Goal: Task Accomplishment & Management: Manage account settings

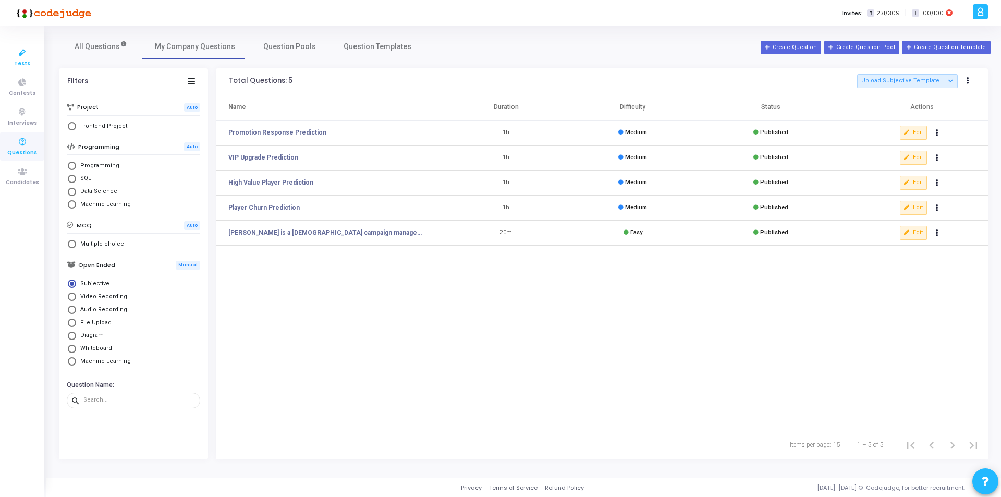
click at [22, 58] on icon at bounding box center [22, 52] width 22 height 13
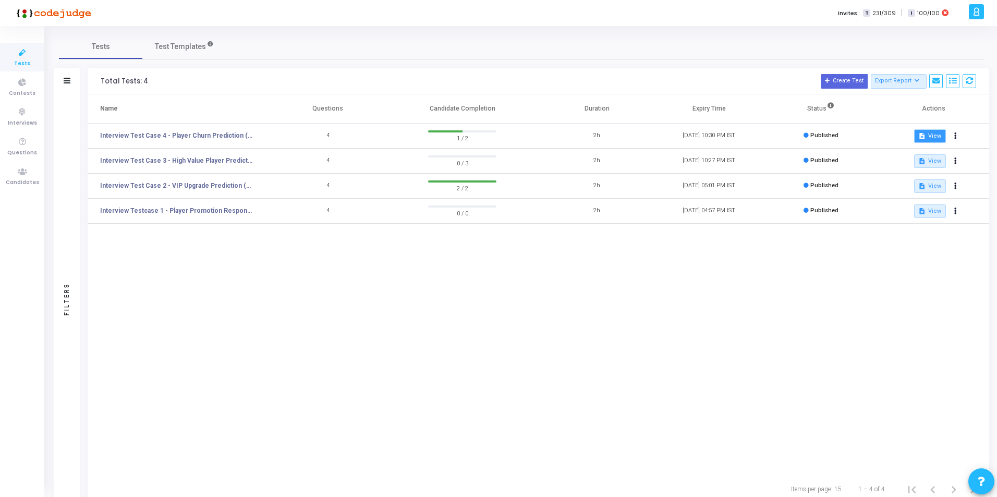
click at [931, 139] on button "description View" at bounding box center [930, 136] width 32 height 14
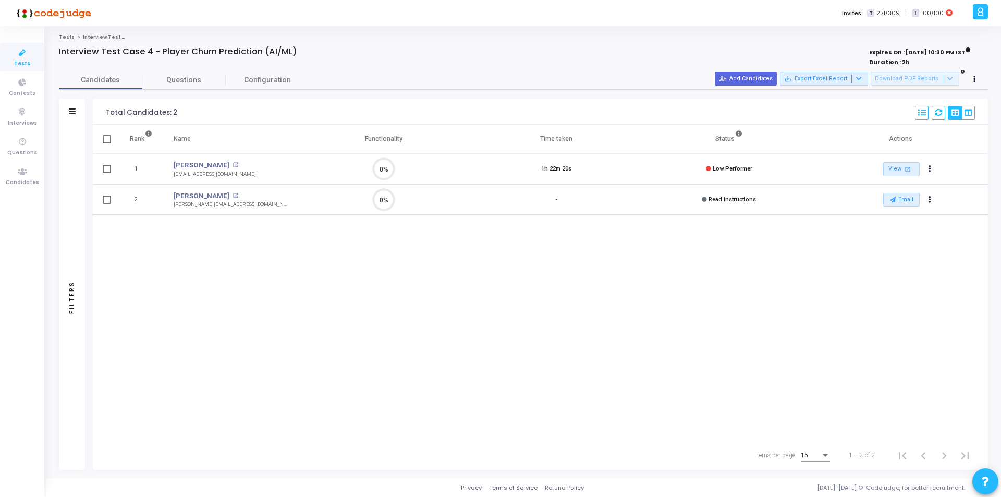
scroll to position [22, 27]
click at [890, 171] on link "View open_in_new" at bounding box center [901, 169] width 37 height 14
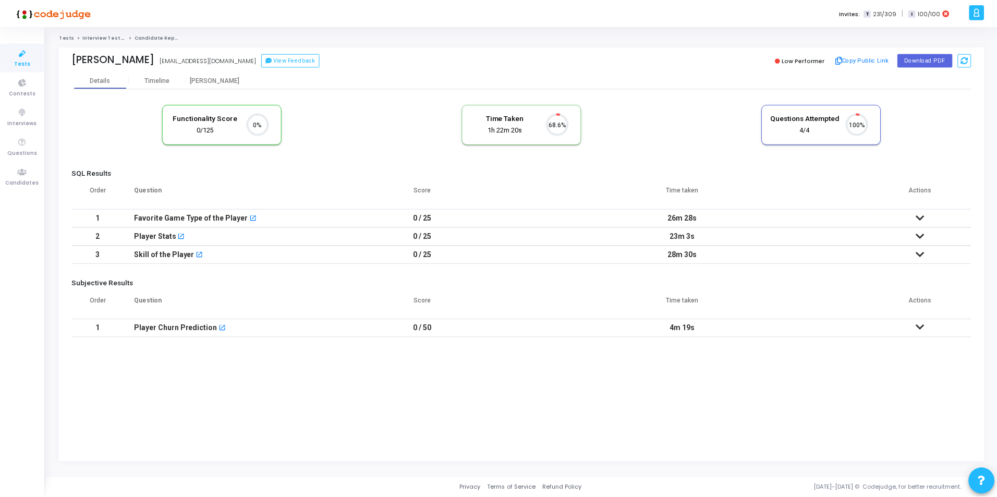
scroll to position [22, 27]
click at [198, 254] on mat-icon "open_in_new" at bounding box center [200, 255] width 7 height 7
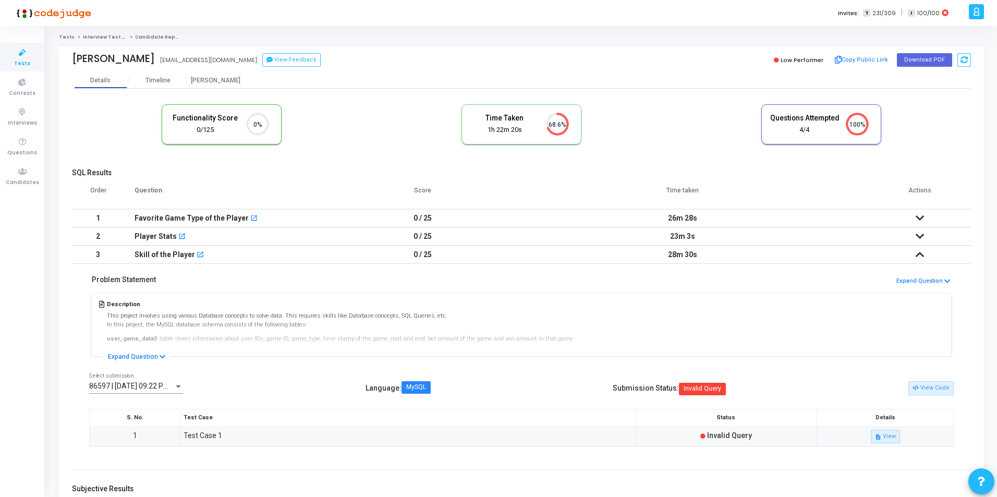
click at [922, 214] on icon at bounding box center [920, 217] width 8 height 7
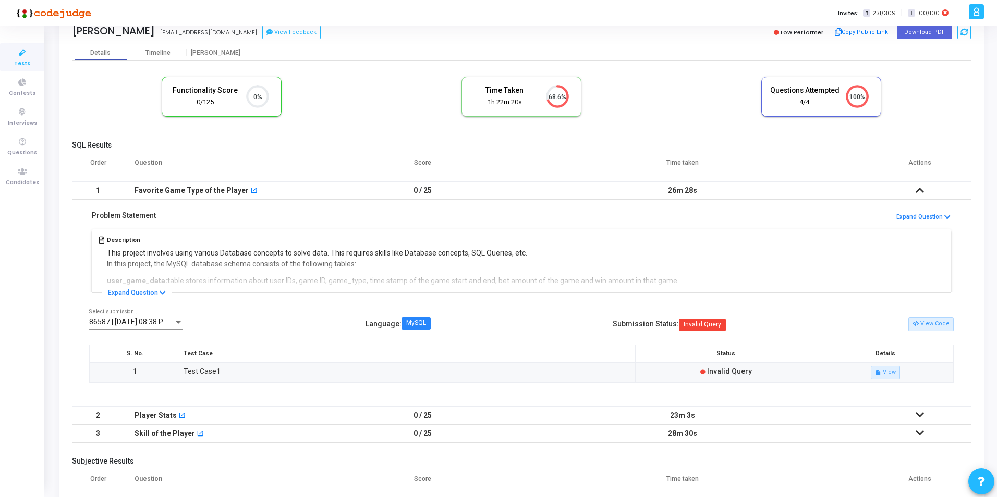
scroll to position [28, 0]
click at [168, 321] on span "86587 | 18 Aug, 2025 08:38 PM IST (Best)" at bounding box center [146, 321] width 115 height 8
click at [269, 332] on div at bounding box center [498, 248] width 997 height 497
click at [932, 324] on button "View Code" at bounding box center [930, 324] width 45 height 14
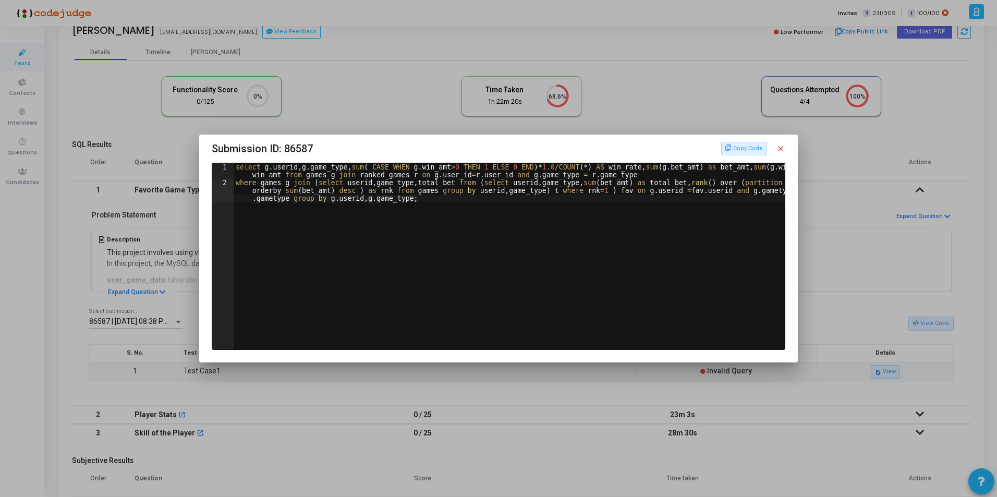
type textarea "where games g join (select userid,game_type,total_bet from (select userid,game_…"
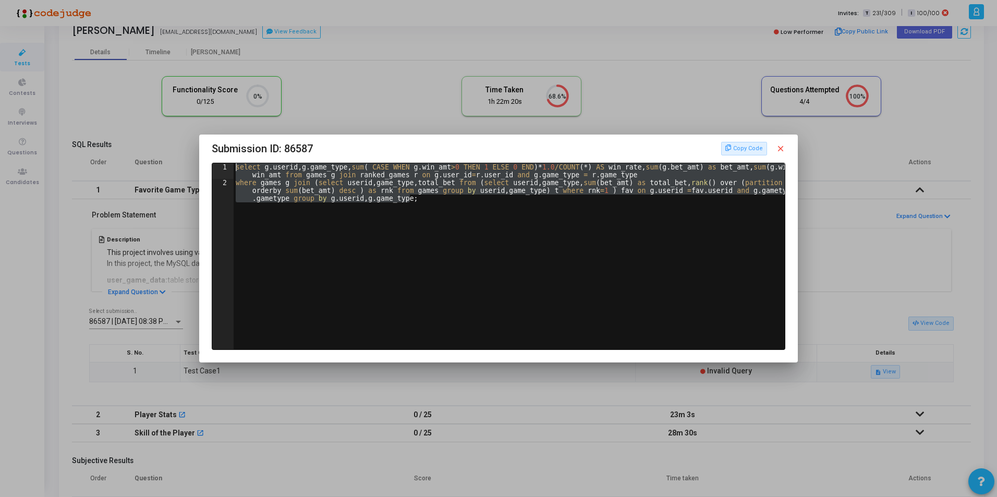
drag, startPoint x: 411, startPoint y: 204, endPoint x: 228, endPoint y: 164, distance: 187.4
click at [228, 164] on div "where games g join (select userid,game_type,total_bet from (select userid,game_…" at bounding box center [498, 256] width 572 height 186
click at [653, 244] on div "select g . userid , g . game_type , sum ( CASE WHEN g . win_amt > 0 THEN 1 ELSE…" at bounding box center [509, 256] width 551 height 186
type textarea "where games g join (select userid,game_type,total_bet from (select userid,game_…"
drag, startPoint x: 361, startPoint y: 180, endPoint x: 226, endPoint y: 166, distance: 135.7
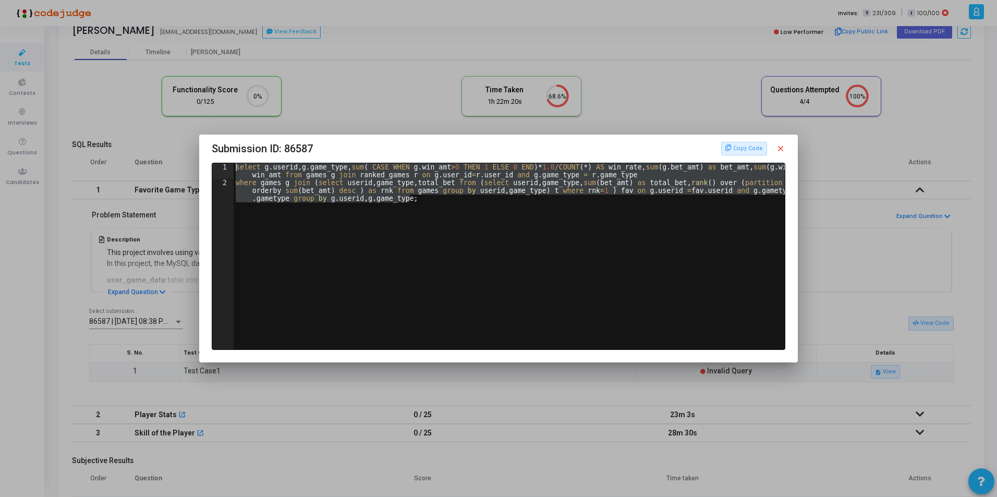
click at [226, 166] on div "where games g join (select userid,game_type,total_bet from (select userid,game_…" at bounding box center [498, 256] width 572 height 186
click at [626, 223] on div "select g . userid , g . game_type , sum ( CASE WHEN g . win_amt > 0 THEN 1 ELSE…" at bounding box center [509, 256] width 551 height 186
type textarea "where games g join (select userid,game_type,total_bet from (select userid,game_…"
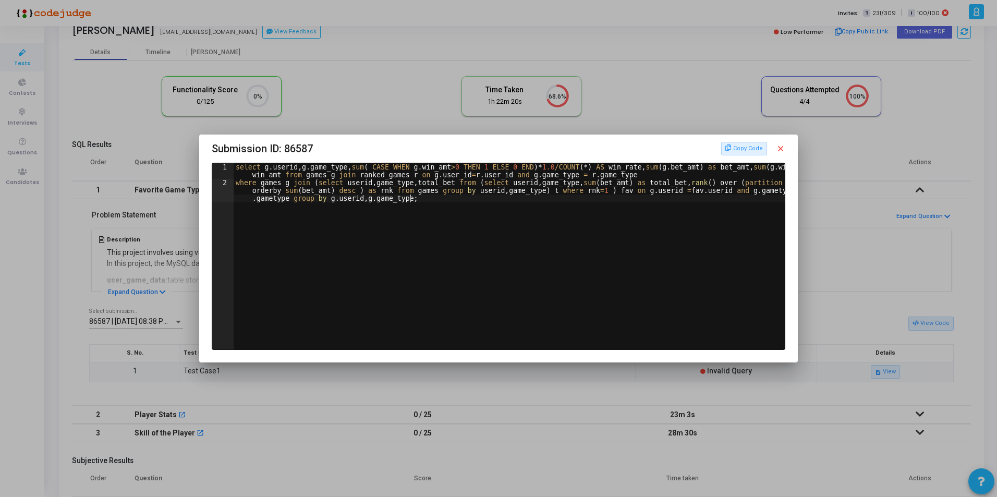
click at [780, 149] on mat-icon "close" at bounding box center [780, 148] width 9 height 9
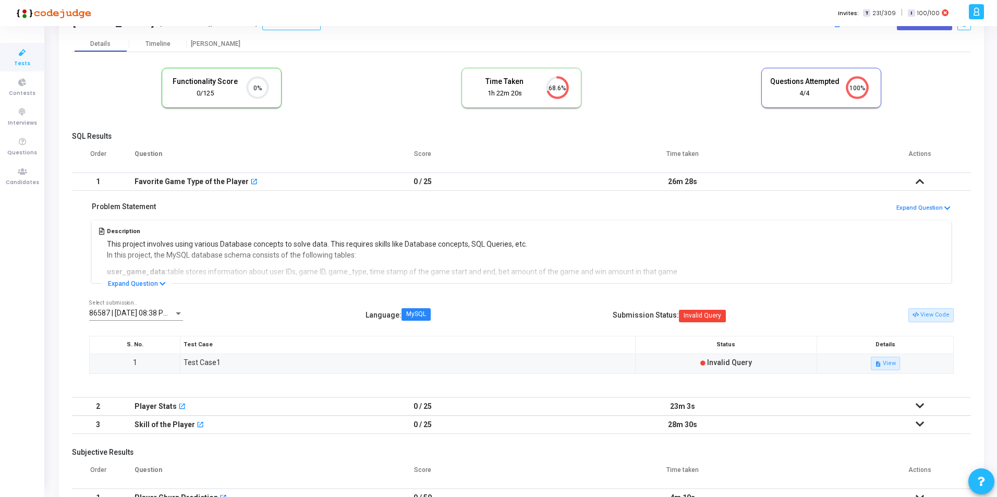
scroll to position [103, 0]
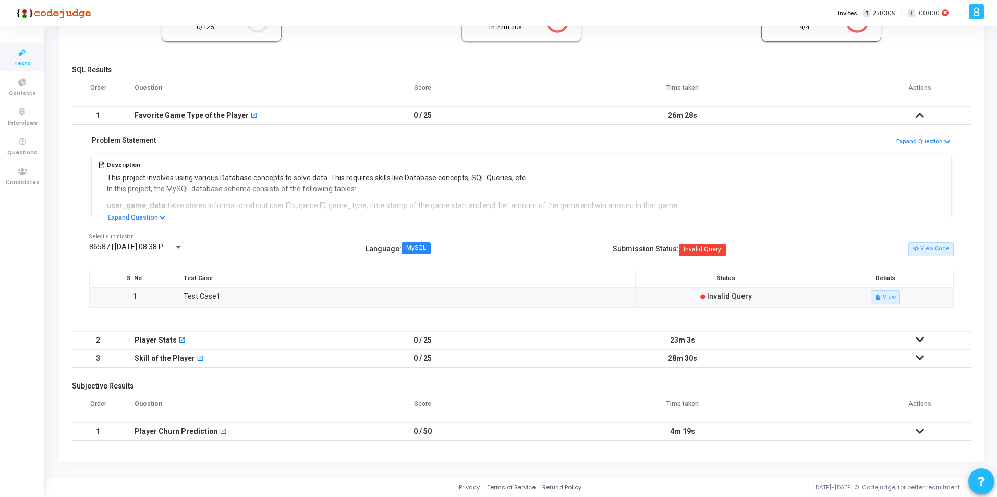
click at [919, 336] on icon at bounding box center [920, 339] width 8 height 7
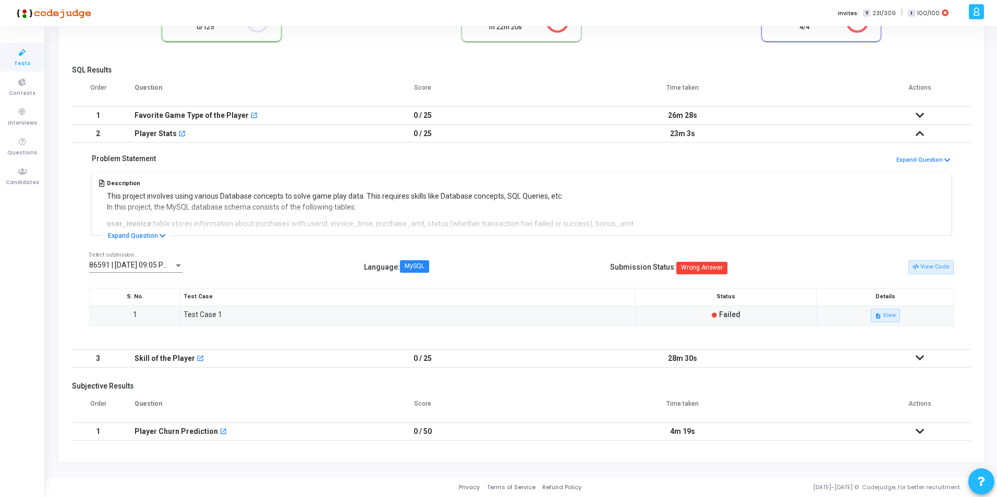
click at [916, 431] on icon at bounding box center [920, 431] width 8 height 7
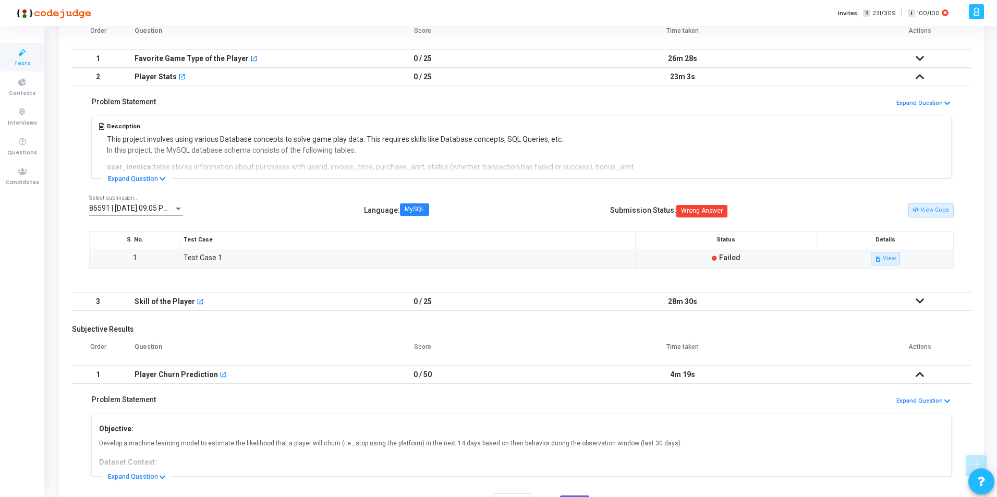
scroll to position [303, 0]
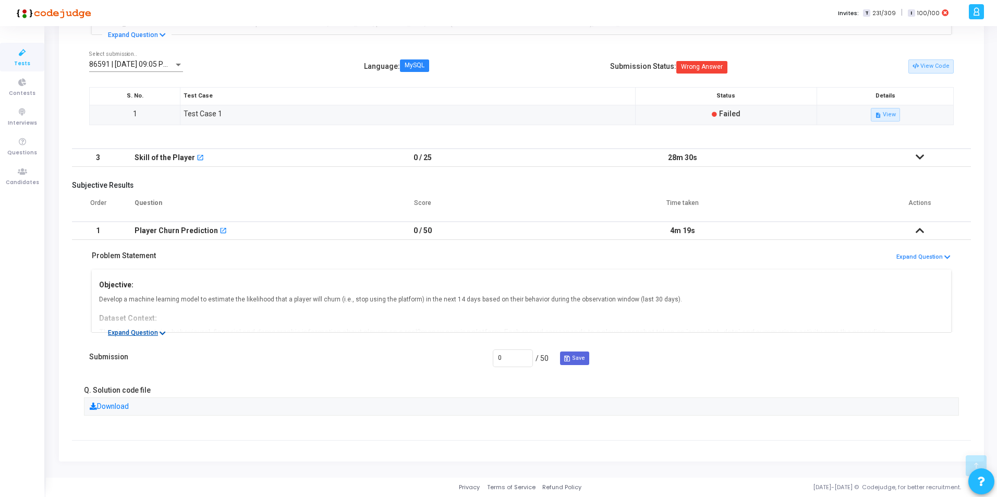
click at [130, 333] on button "Expand Question" at bounding box center [136, 332] width 69 height 10
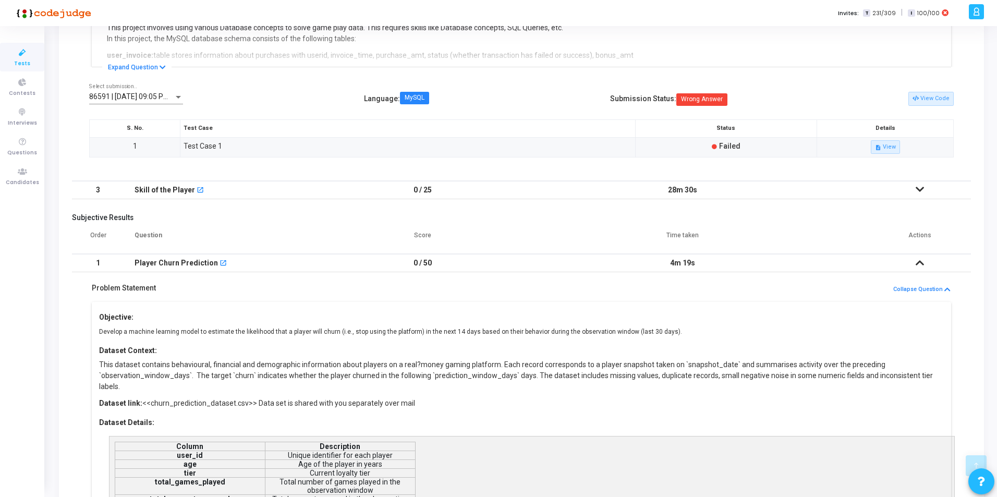
scroll to position [272, 0]
click at [920, 260] on icon at bounding box center [920, 262] width 8 height 7
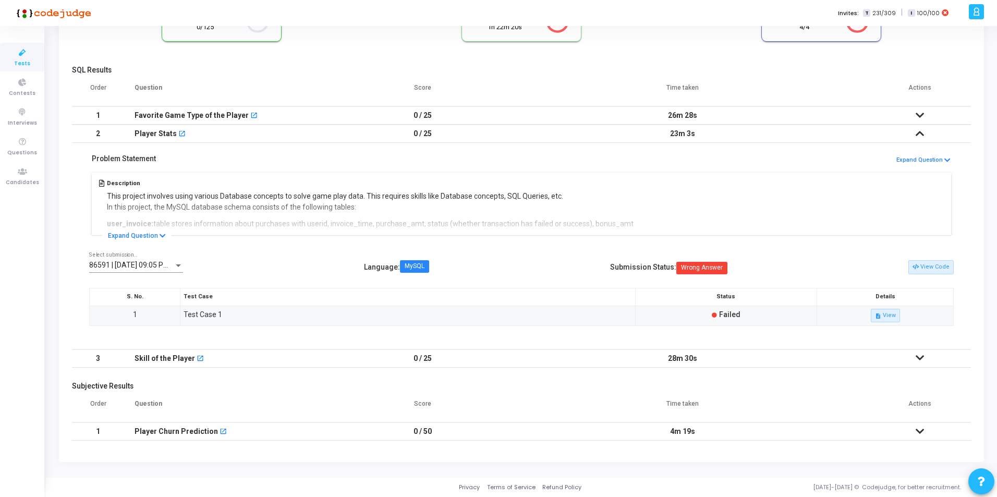
scroll to position [103, 0]
click at [916, 429] on icon at bounding box center [920, 431] width 8 height 7
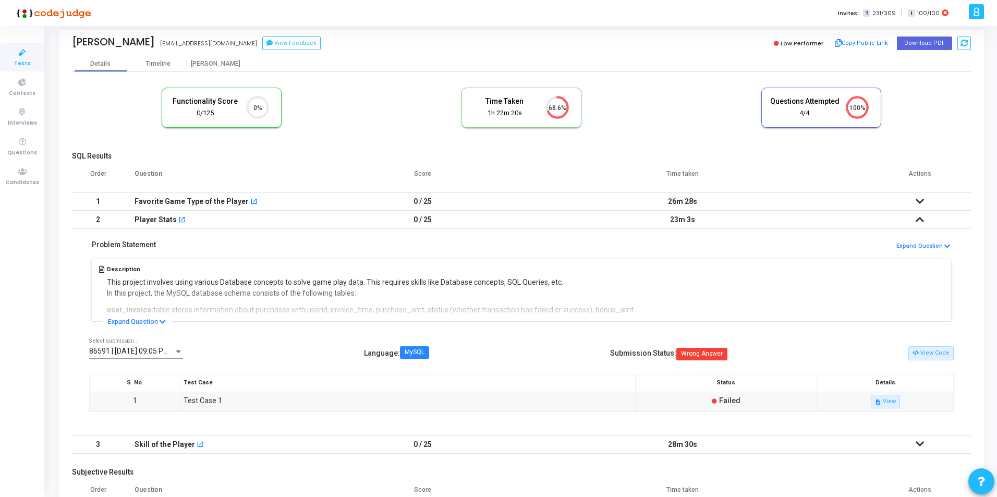
scroll to position [0, 0]
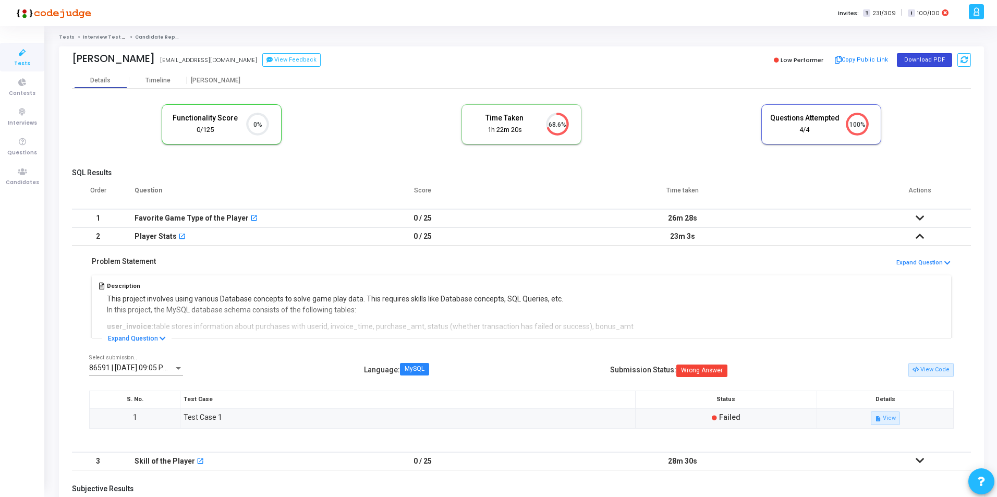
click at [916, 58] on button "Download PDF" at bounding box center [924, 60] width 55 height 14
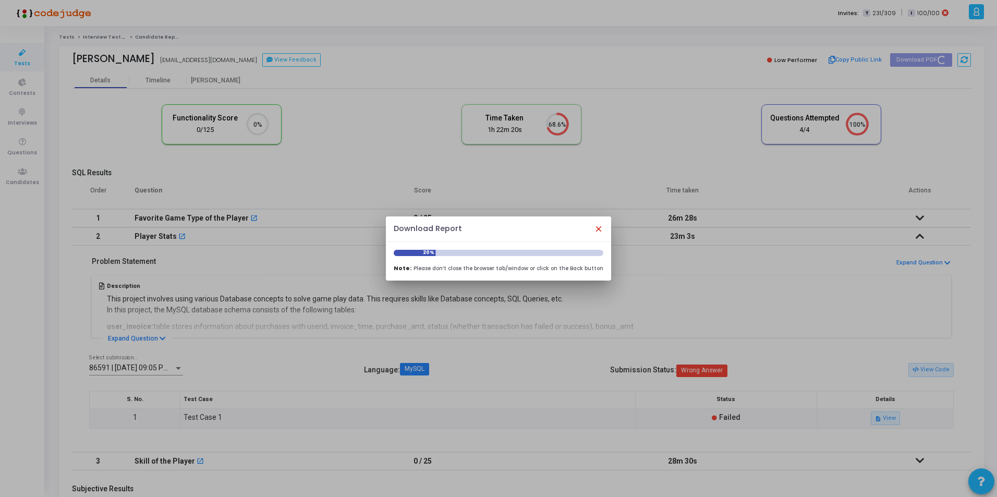
click at [594, 228] on mat-icon "close" at bounding box center [598, 228] width 9 height 9
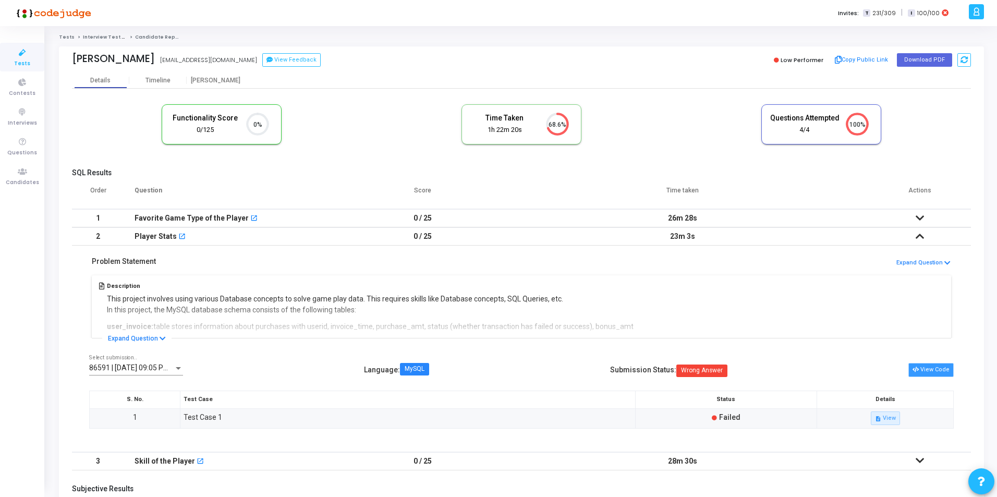
click at [935, 366] on button "View Code" at bounding box center [930, 370] width 45 height 14
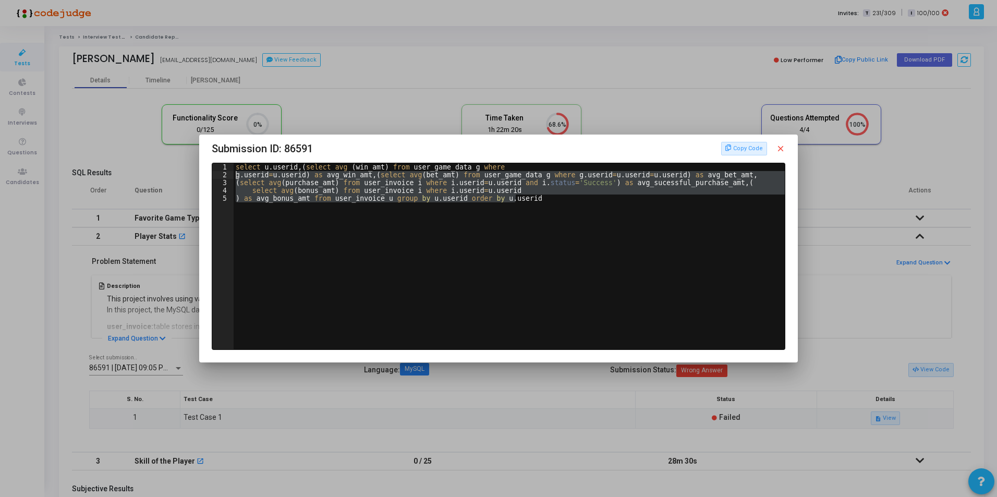
drag, startPoint x: 510, startPoint y: 204, endPoint x: 232, endPoint y: 176, distance: 279.9
click at [232, 176] on div ") as avg_bonus_amt from user_invoice u group by u.userid order by u.userid 1 2 …" at bounding box center [498, 256] width 572 height 186
click at [577, 202] on div "select u . userid , ( select avg ( win_amt ) from user_game_data g where g . us…" at bounding box center [509, 256] width 551 height 186
type textarea ") as avg_bonus_amt from user_invoice u group by u.userid order by u.userid"
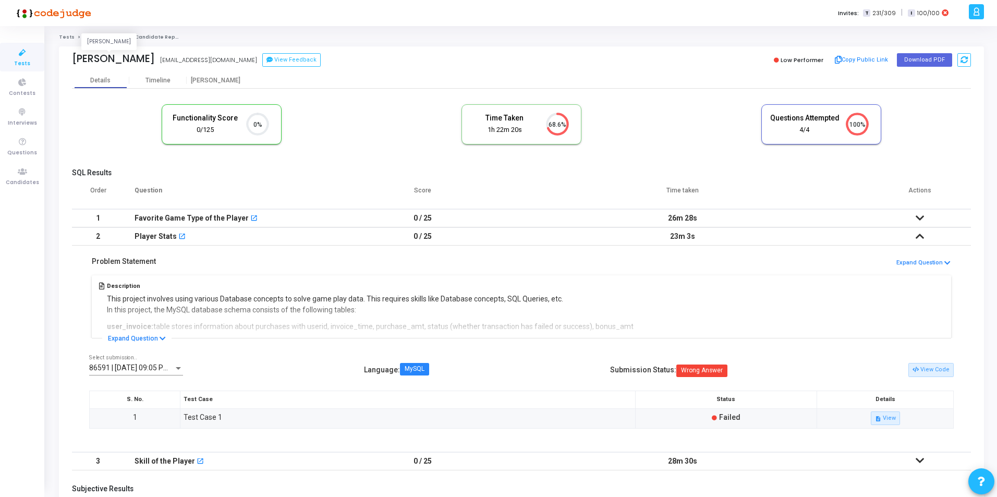
click at [82, 59] on div "[PERSON_NAME]" at bounding box center [113, 59] width 83 height 12
click at [979, 13] on icon at bounding box center [977, 12] width 8 height 12
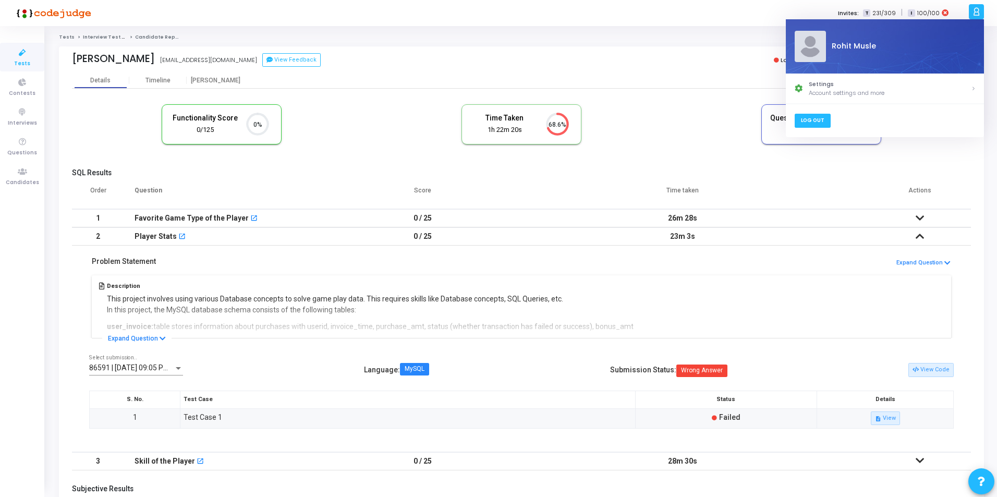
click at [817, 122] on link "Log Out" at bounding box center [812, 121] width 36 height 14
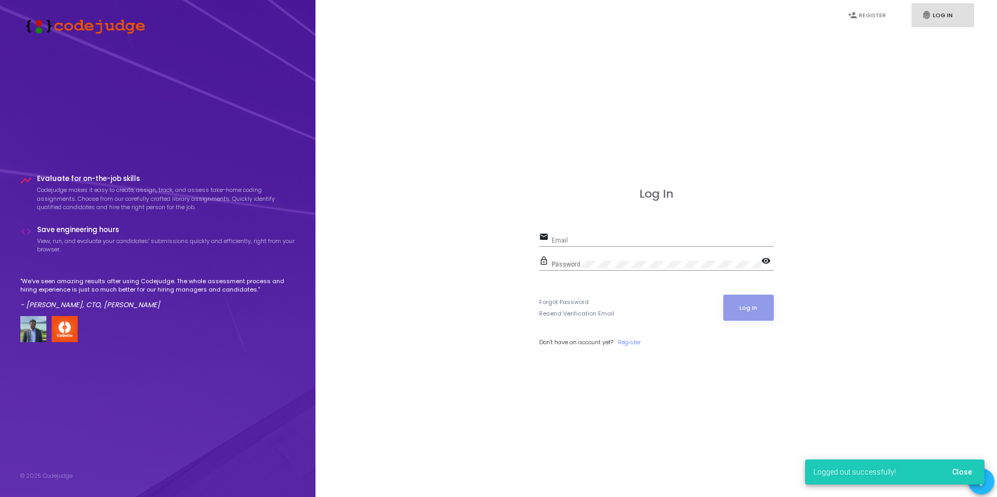
type input "rohit.musle@hdworks.in"
click at [769, 262] on mat-icon "visibility" at bounding box center [767, 262] width 13 height 13
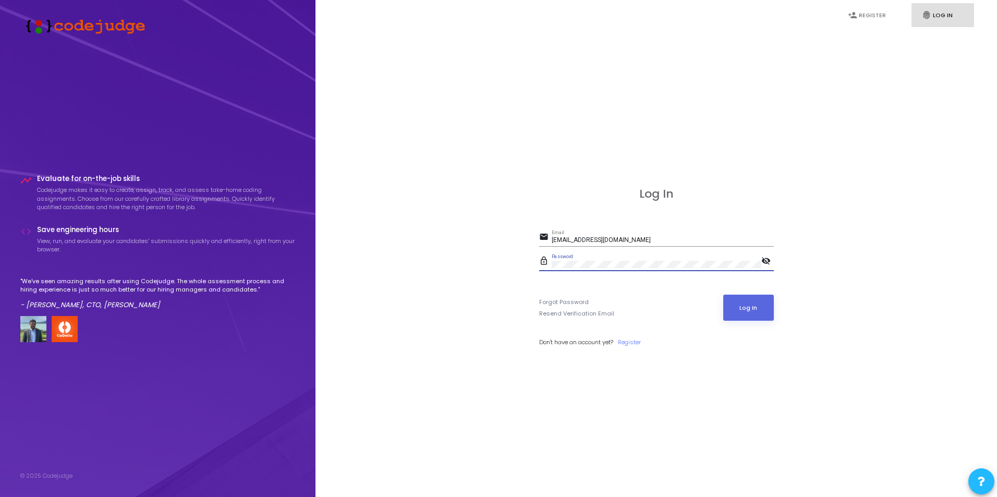
click at [537, 253] on div "Log In email rohit.musle@hdworks.in Email lock_outline Password visibility_off …" at bounding box center [656, 278] width 659 height 497
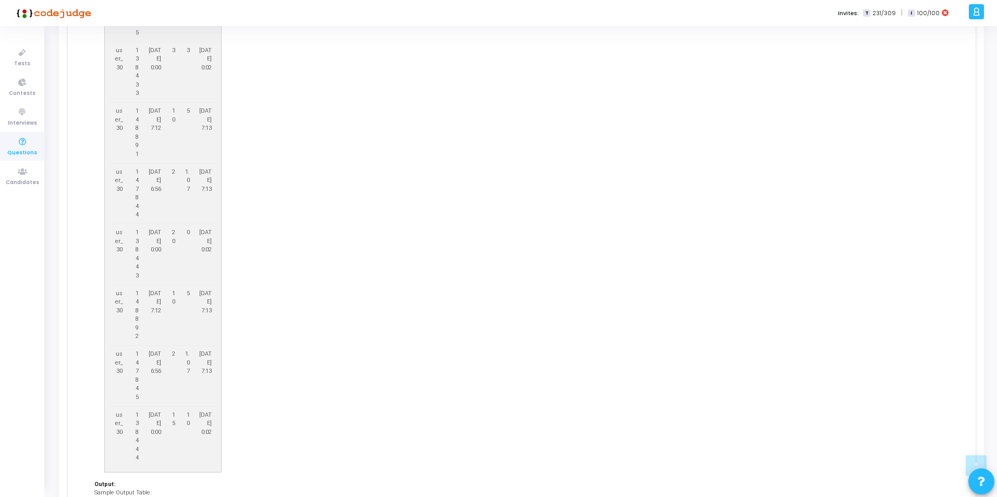
scroll to position [823, 0]
